Goal: Communication & Community: Answer question/provide support

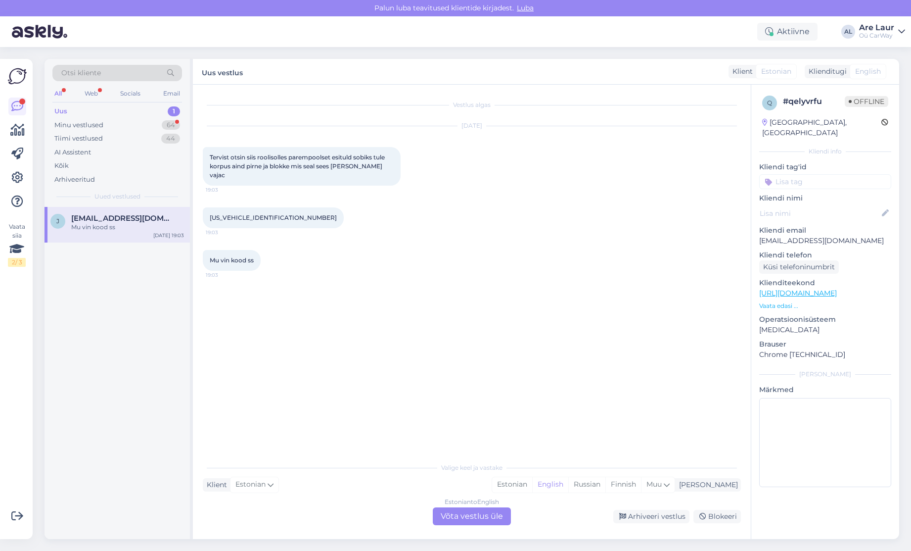
click at [457, 514] on div "Estonian to English Võta vestlus üle" at bounding box center [472, 516] width 78 height 18
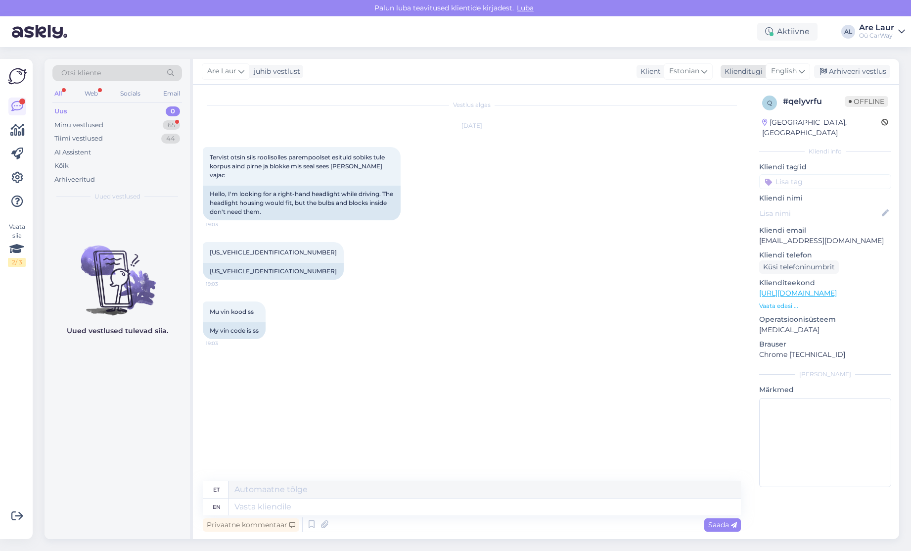
click at [786, 74] on span "English" at bounding box center [784, 71] width 26 height 11
type input "estoni"
click at [735, 116] on link "Estonian" at bounding box center [766, 115] width 109 height 16
click at [288, 499] on textarea at bounding box center [472, 504] width 538 height 21
type textarea "Tere, F10/11 xenon parem [PERSON_NAME] plokkideta - 375€"
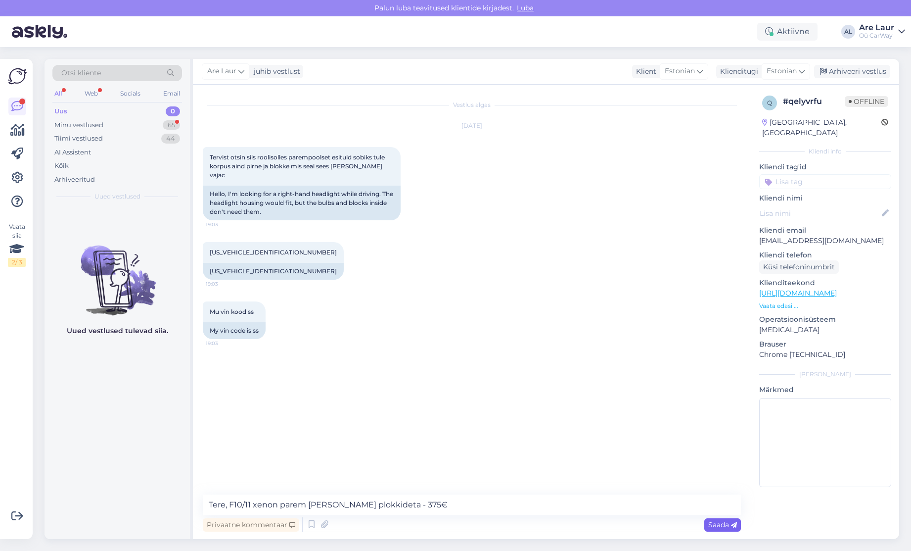
click at [714, 528] on span "Saada" at bounding box center [723, 524] width 29 height 9
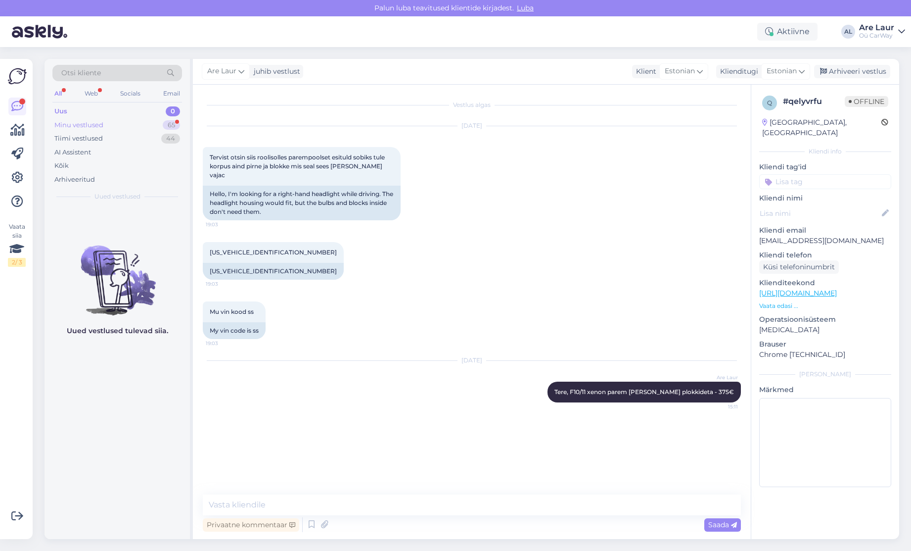
click at [89, 125] on div "Minu vestlused" at bounding box center [78, 125] width 49 height 10
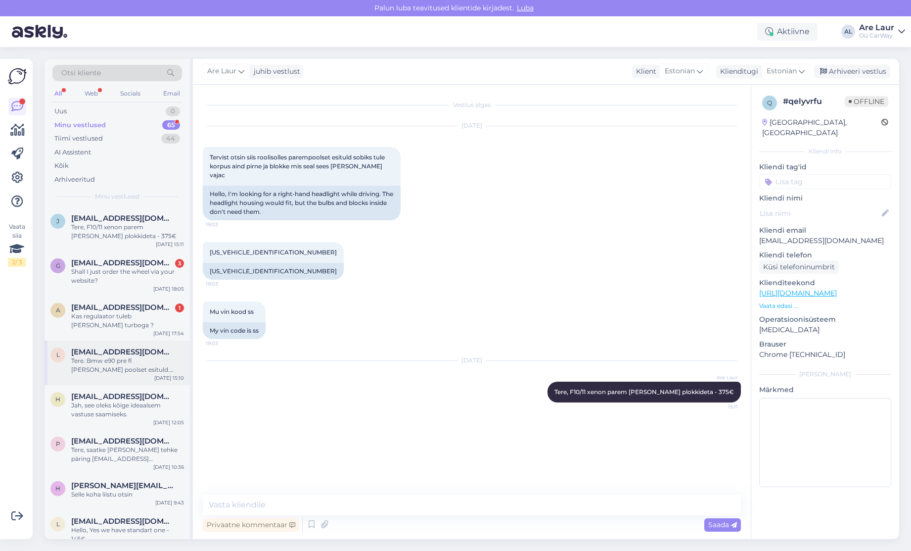
click at [116, 366] on div "Tere. Bmw e90 pre fl [PERSON_NAME] poolset esituld. Bixenon" at bounding box center [127, 365] width 113 height 18
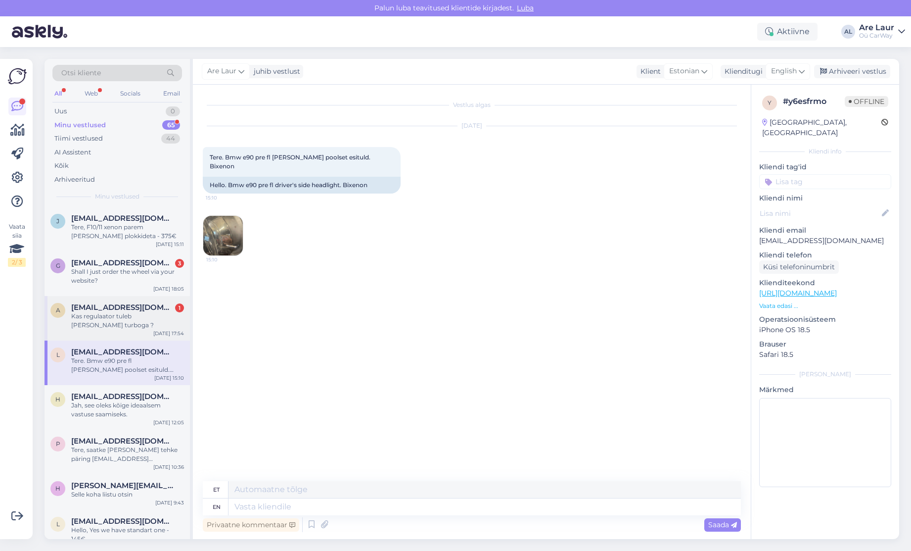
click at [119, 321] on div "Kas regulaator tuleb [PERSON_NAME] turboga ?" at bounding box center [127, 321] width 113 height 18
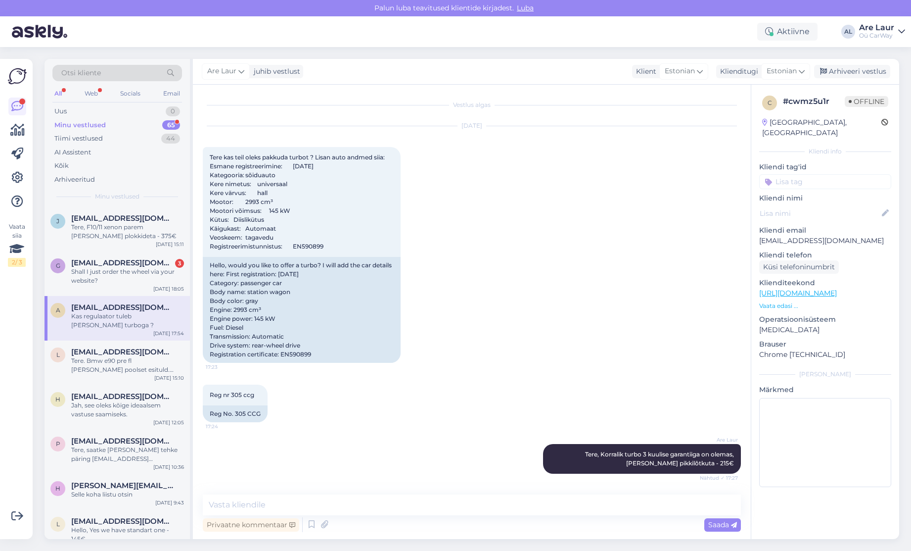
scroll to position [221, 0]
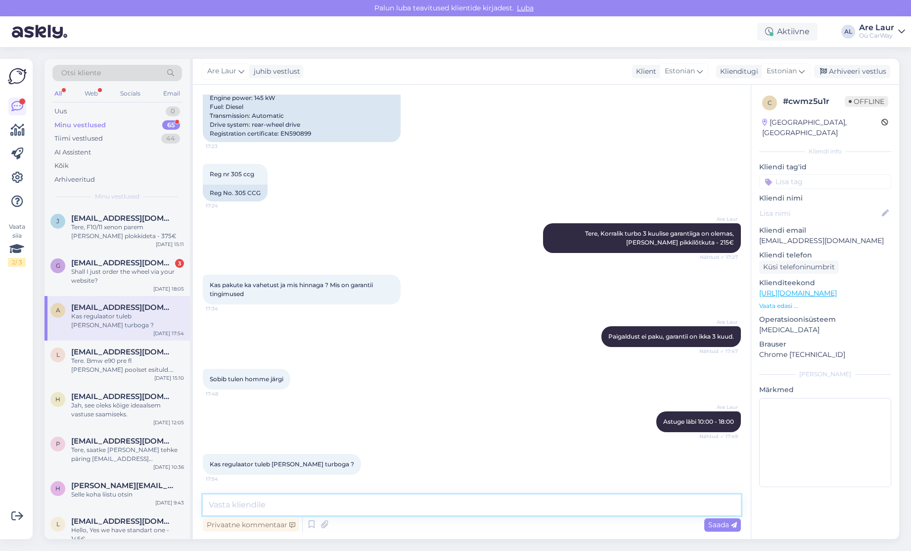
click at [252, 507] on textarea at bounding box center [472, 504] width 538 height 21
type textarea "Turbo on koos elektriplokiga jah, komplektne."
click at [719, 522] on span "Saada" at bounding box center [723, 524] width 29 height 9
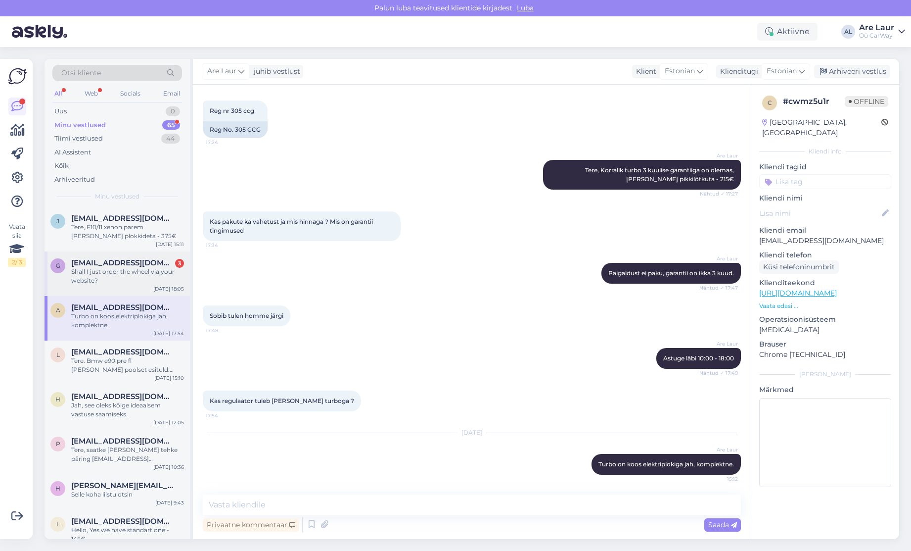
click at [127, 280] on div "Shall I just order the wheel via your website?" at bounding box center [127, 276] width 113 height 18
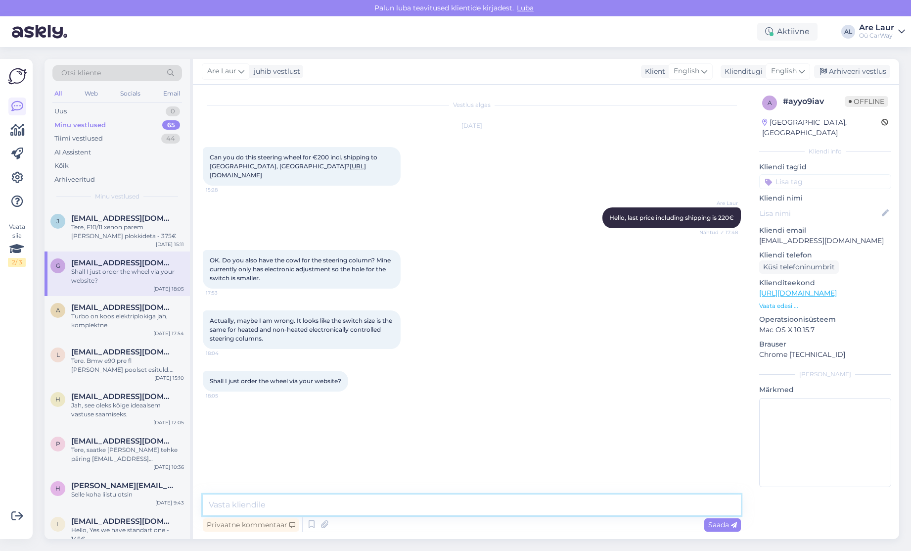
click at [293, 503] on textarea at bounding box center [472, 504] width 538 height 21
drag, startPoint x: 854, startPoint y: 231, endPoint x: 762, endPoint y: 233, distance: 92.5
click at [762, 236] on p "[EMAIL_ADDRESS][DOMAIN_NAME]" at bounding box center [826, 241] width 132 height 10
copy p "[EMAIL_ADDRESS][DOMAIN_NAME]"
click at [260, 179] on link "[URL][DOMAIN_NAME]" at bounding box center [288, 170] width 156 height 16
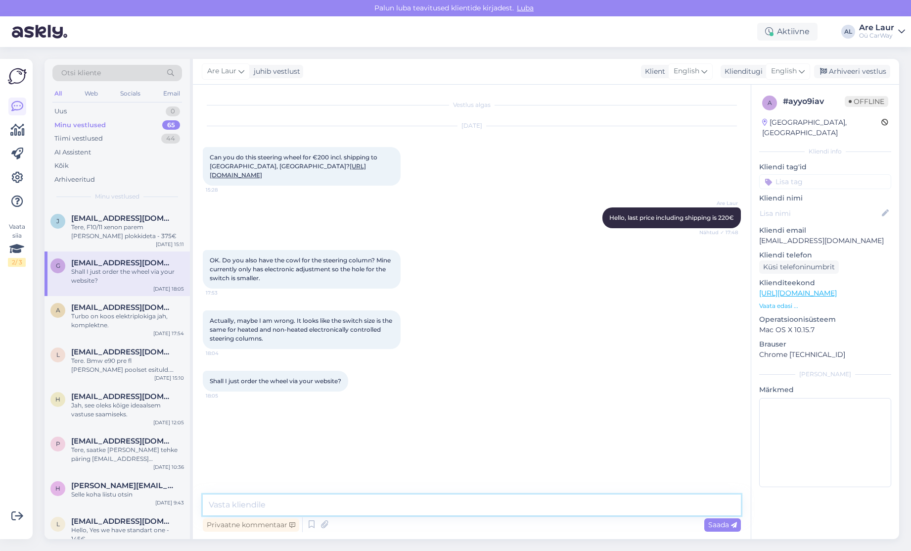
click at [314, 505] on textarea at bounding box center [472, 504] width 538 height 21
type textarea "Payment link."
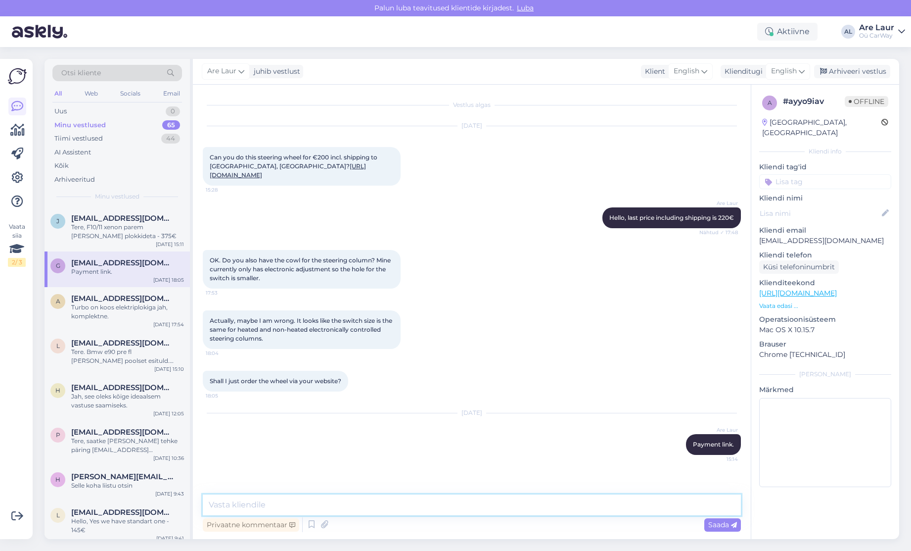
paste textarea "[URL][DOMAIN_NAME]"
type textarea "[URL][DOMAIN_NAME]"
